Goal: Navigation & Orientation: Find specific page/section

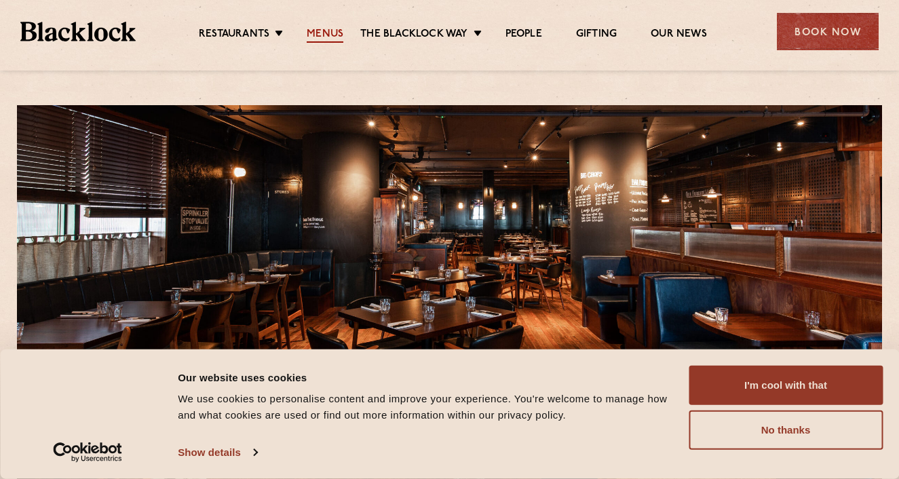
click at [331, 33] on link "Menus" at bounding box center [325, 35] width 37 height 15
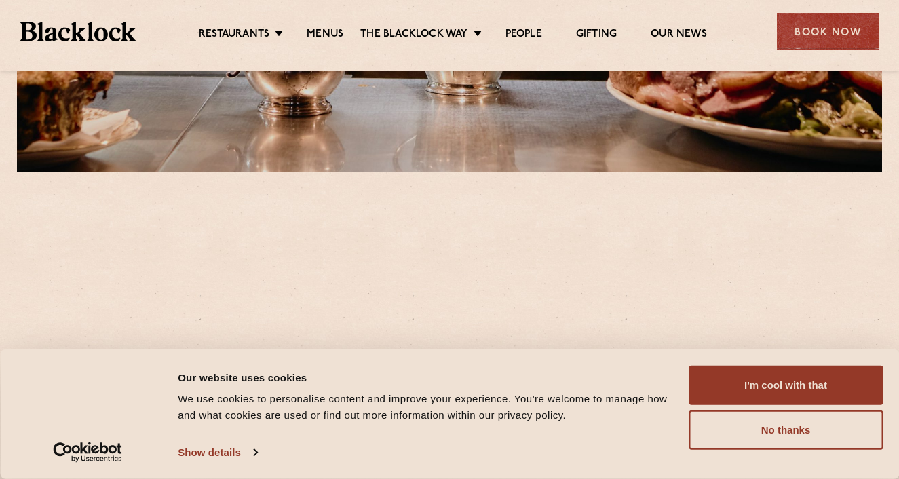
scroll to position [360, 0]
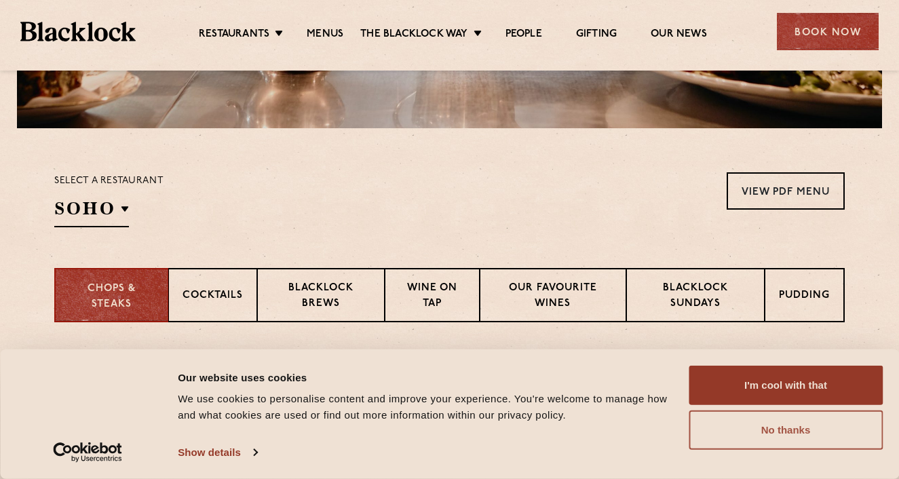
click at [756, 425] on button "No thanks" at bounding box center [785, 429] width 194 height 39
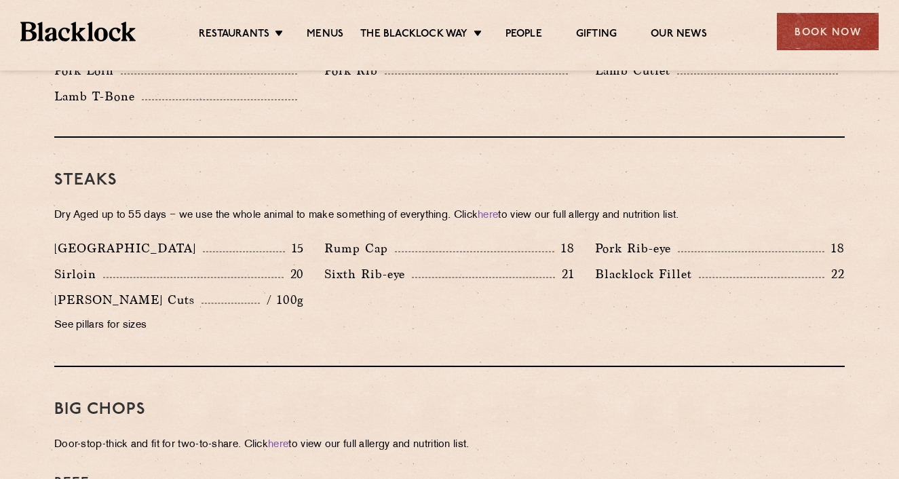
scroll to position [1200, 0]
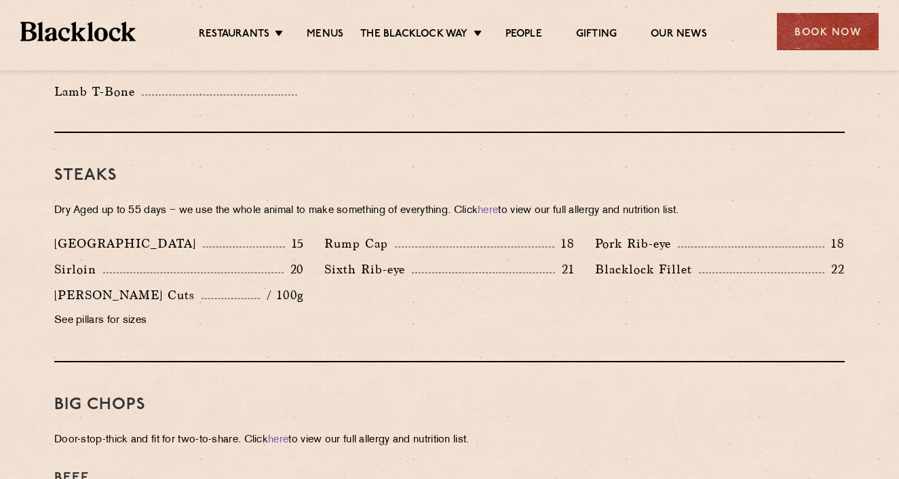
click at [101, 311] on p "See pillars for sizes" at bounding box center [179, 320] width 250 height 19
click at [528, 234] on div "Rump Cap 18" at bounding box center [449, 243] width 250 height 19
